Goal: Register for event/course

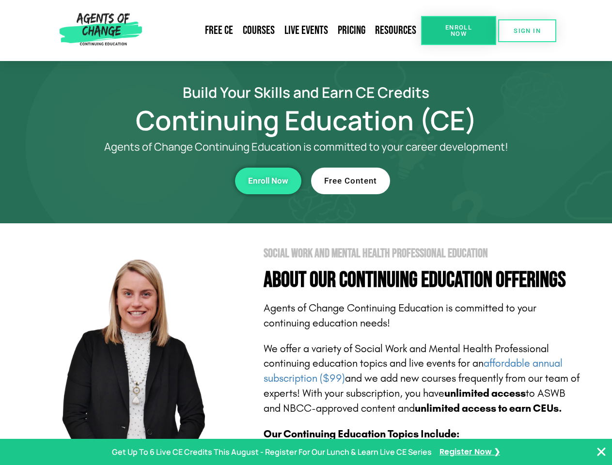
click at [306, 233] on section "Social Work and Mental Health Professional Education About Our Continuing Educa…" at bounding box center [306, 426] width 612 height 407
click at [459, 31] on span "Enroll Now" at bounding box center [459, 30] width 44 height 13
click at [527, 31] on span "SIGN IN" at bounding box center [527, 31] width 27 height 6
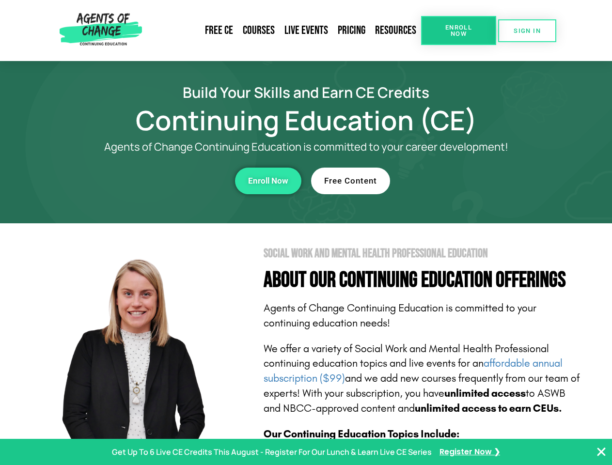
click at [168, 181] on div "Enroll Now" at bounding box center [168, 181] width 267 height 27
click at [268, 181] on span "Enroll Now" at bounding box center [268, 181] width 40 height 8
click at [445, 181] on div "Free Content" at bounding box center [444, 181] width 267 height 27
